Goal: Navigation & Orientation: Find specific page/section

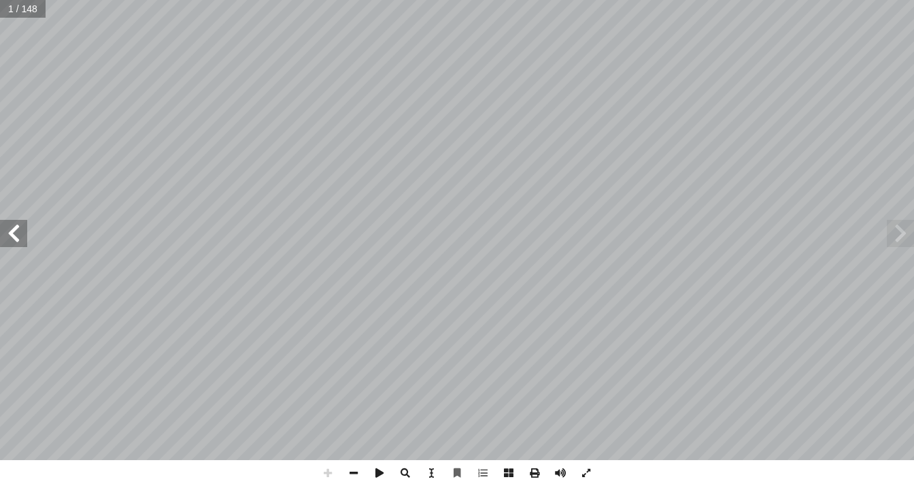
scroll to position [0, 582]
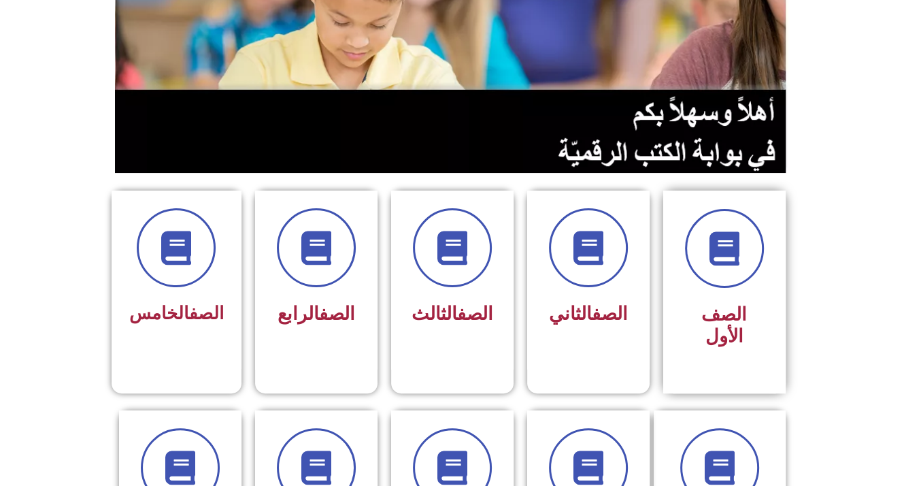
scroll to position [204, 0]
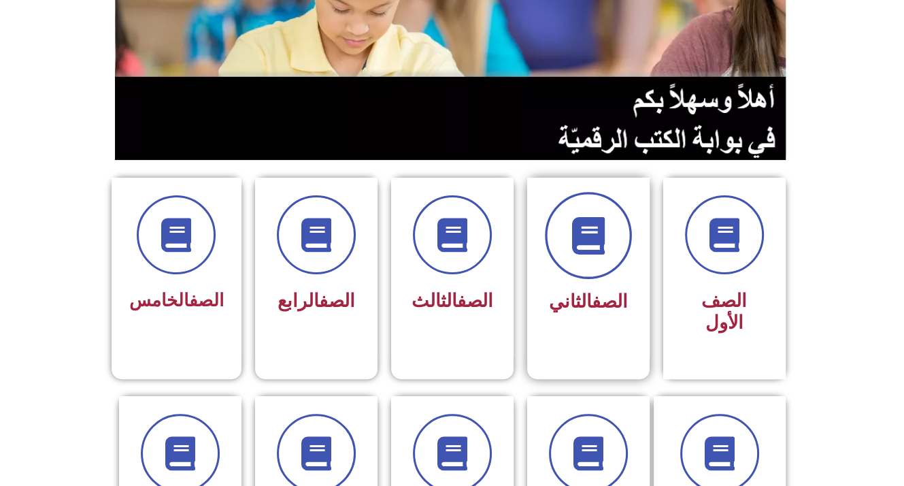
click at [610, 229] on span at bounding box center [588, 235] width 87 height 87
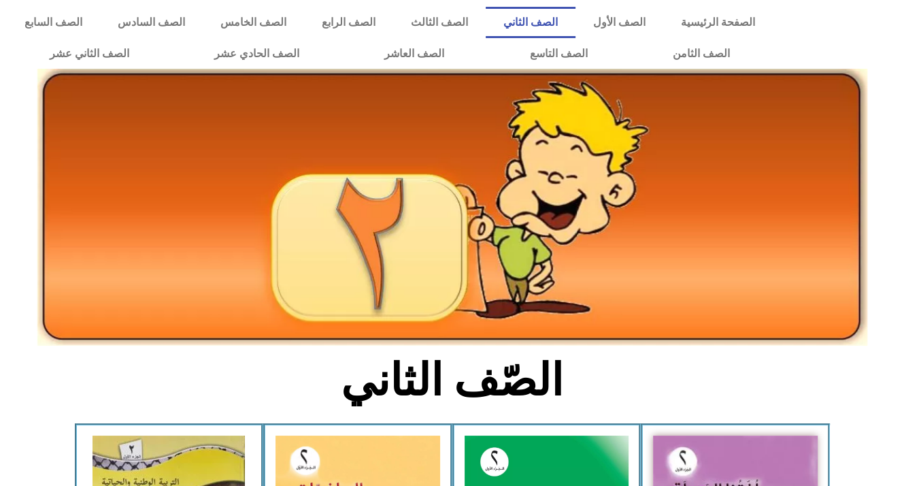
scroll to position [68, 0]
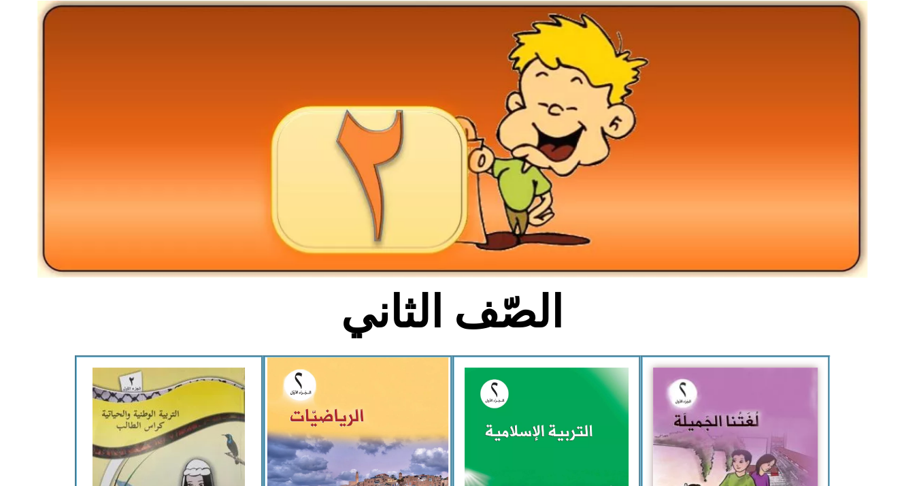
click at [348, 404] on img at bounding box center [357, 469] width 181 height 224
